Goal: Information Seeking & Learning: Learn about a topic

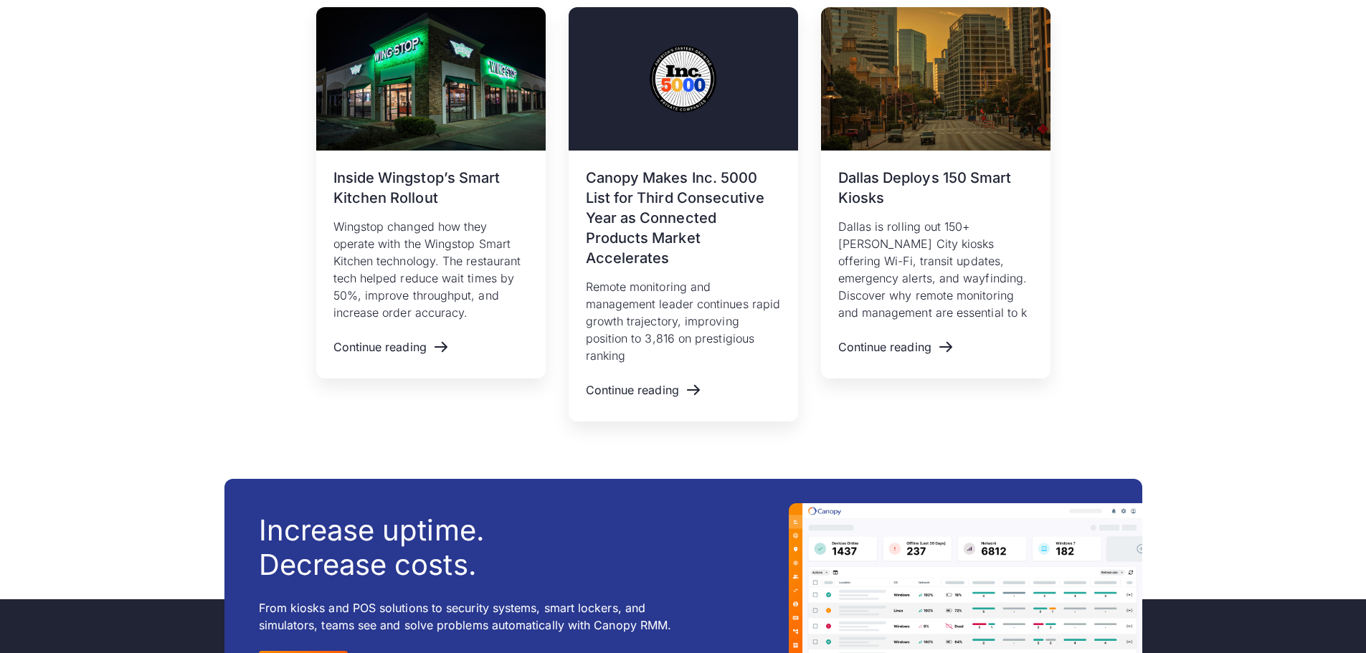
scroll to position [6742, 0]
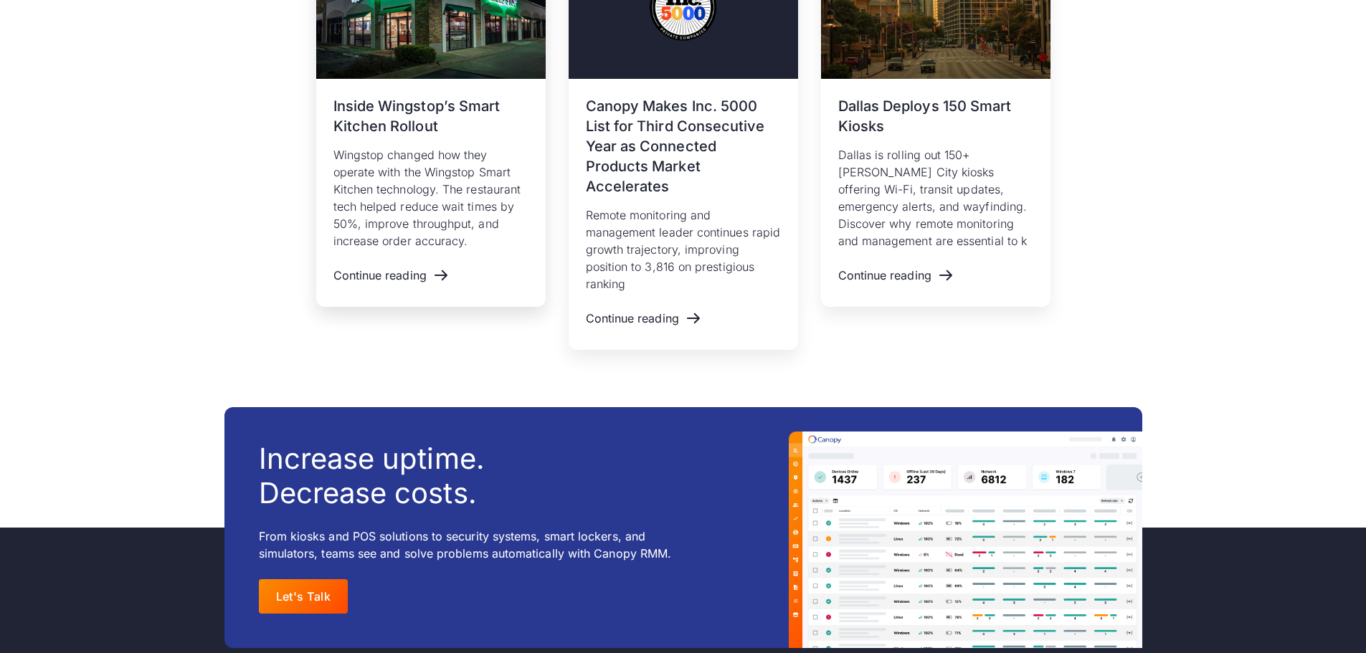
click at [379, 124] on h3 "Inside Wingstop’s Smart Kitchen Rollout" at bounding box center [431, 116] width 195 height 40
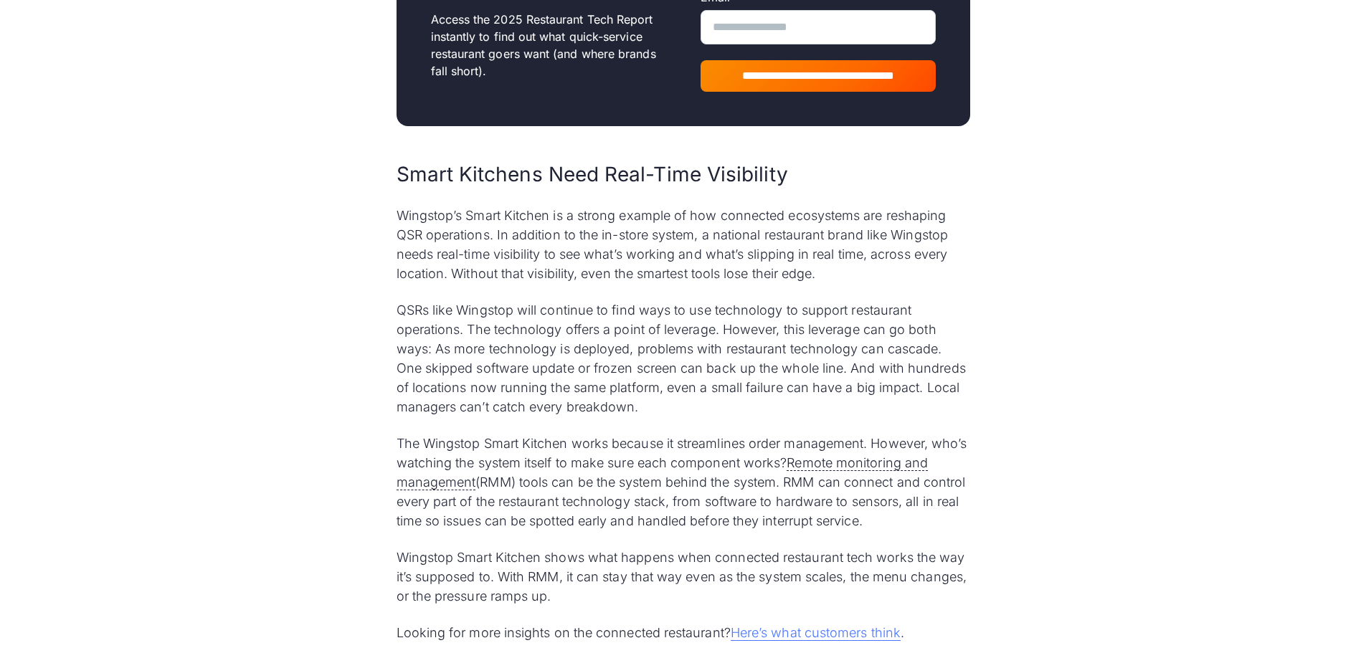
scroll to position [3730, 0]
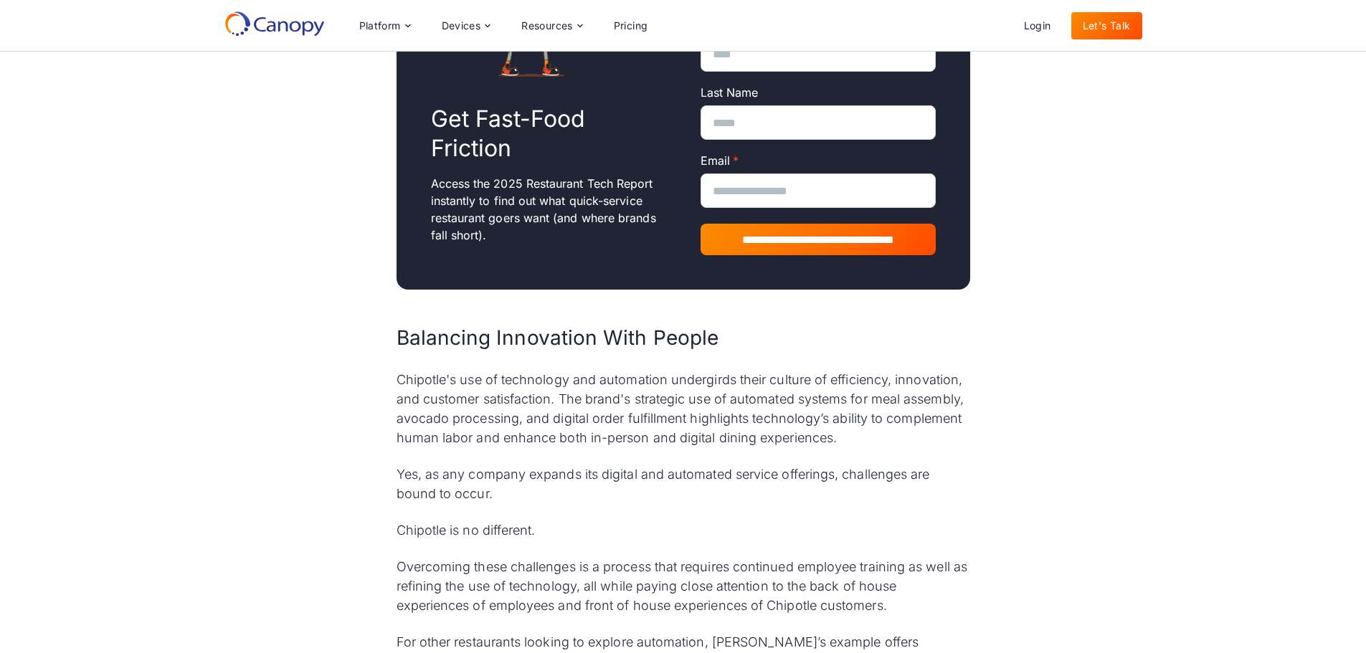
scroll to position [5595, 0]
